Goal: Task Accomplishment & Management: Manage account settings

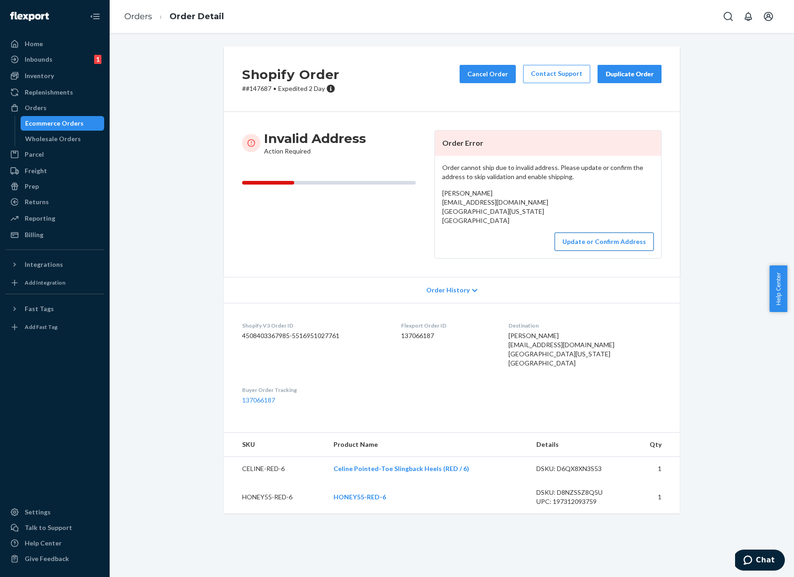
click at [584, 239] on button "Update or Confirm Address" at bounding box center [604, 242] width 99 height 18
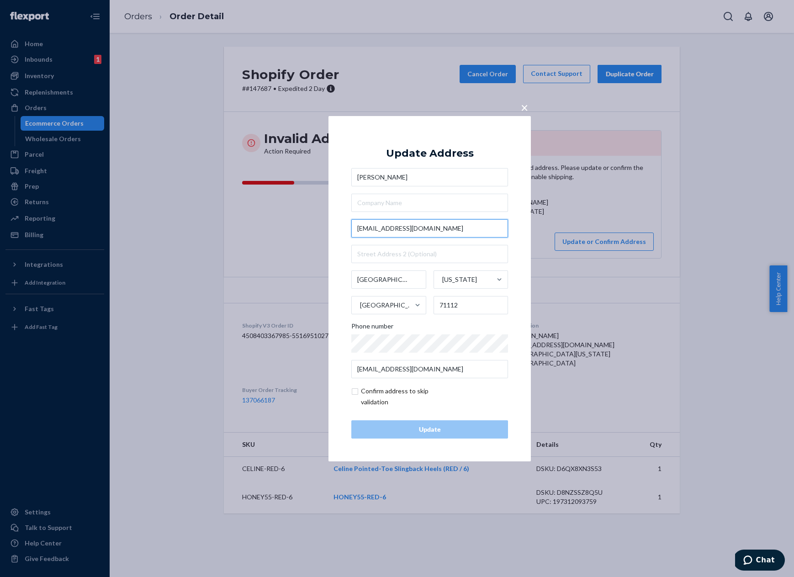
drag, startPoint x: 446, startPoint y: 231, endPoint x: 349, endPoint y: 229, distance: 96.9
click at [349, 229] on div "× Update Address [PERSON_NAME] [EMAIL_ADDRESS][DOMAIN_NAME] [GEOGRAPHIC_DATA][U…" at bounding box center [430, 288] width 202 height 345
paste input "[STREET_ADDRESS]"
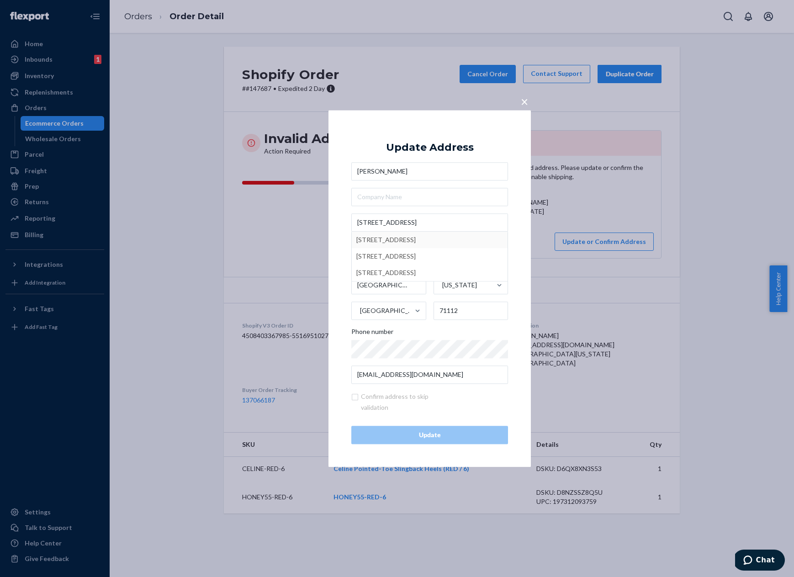
type input "[STREET_ADDRESS]"
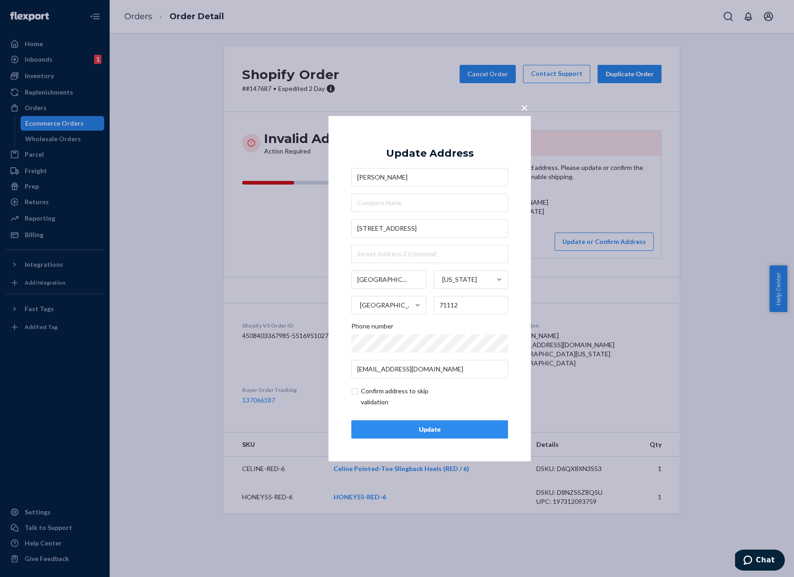
click at [436, 242] on div "[PERSON_NAME] [STREET_ADDRESS][US_STATE] Phone number [EMAIL_ADDRESS][DOMAIN_NA…" at bounding box center [429, 273] width 157 height 210
click at [431, 430] on div "Update" at bounding box center [429, 429] width 141 height 9
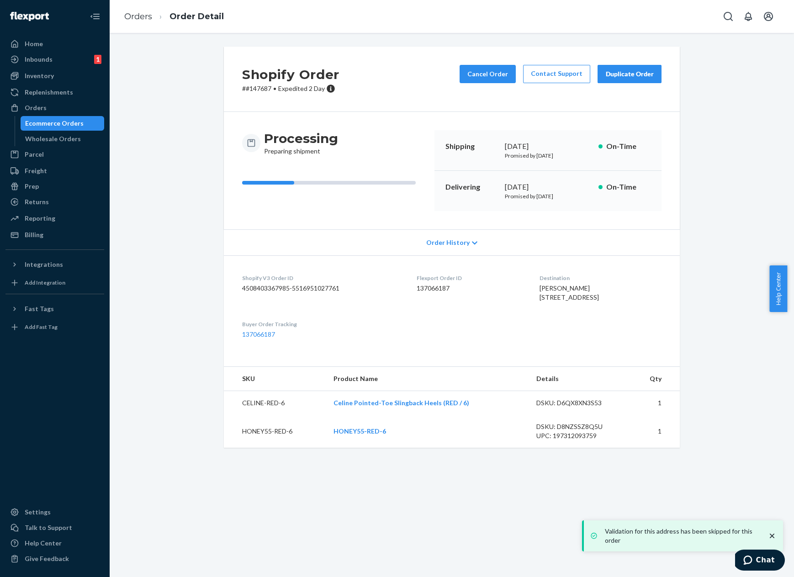
click at [69, 126] on div "Ecommerce Orders" at bounding box center [54, 123] width 58 height 9
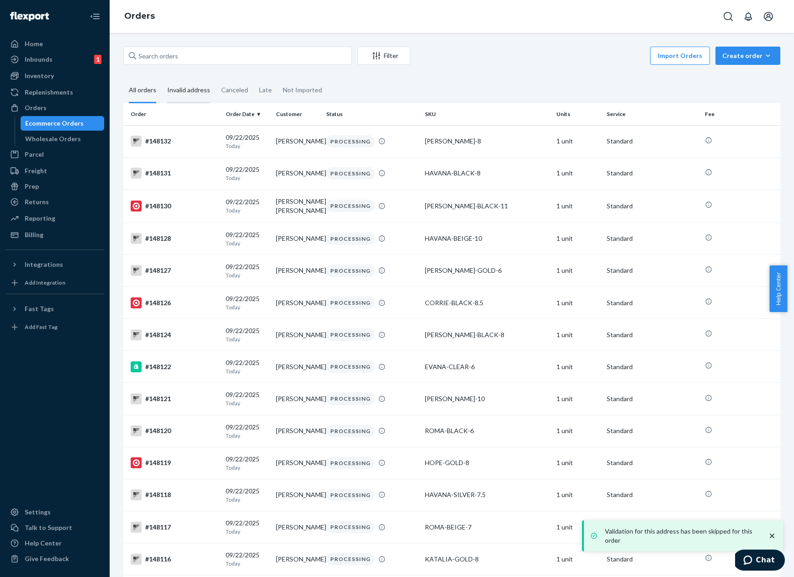
click at [199, 96] on div "Invalid address" at bounding box center [188, 90] width 43 height 25
click at [162, 78] on input "Invalid address" at bounding box center [162, 78] width 0 height 0
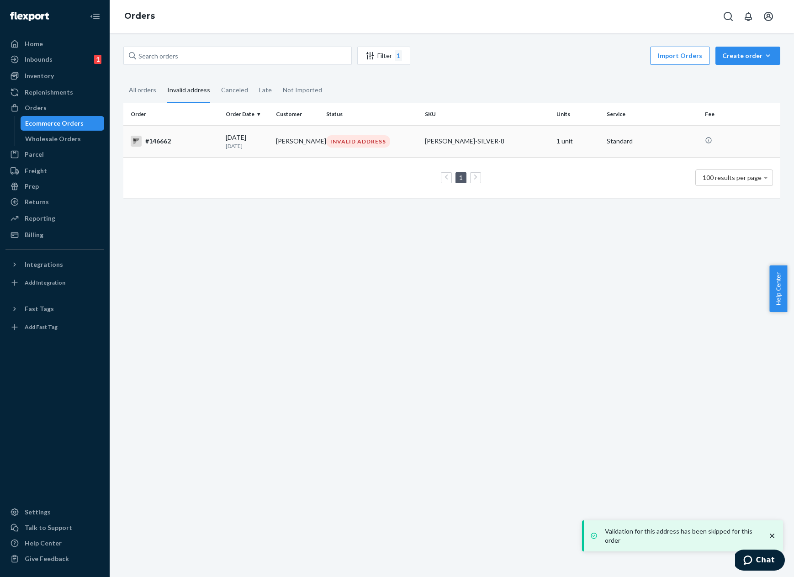
click at [247, 146] on p "[DATE]" at bounding box center [247, 146] width 43 height 8
